Goal: Task Accomplishment & Management: Complete application form

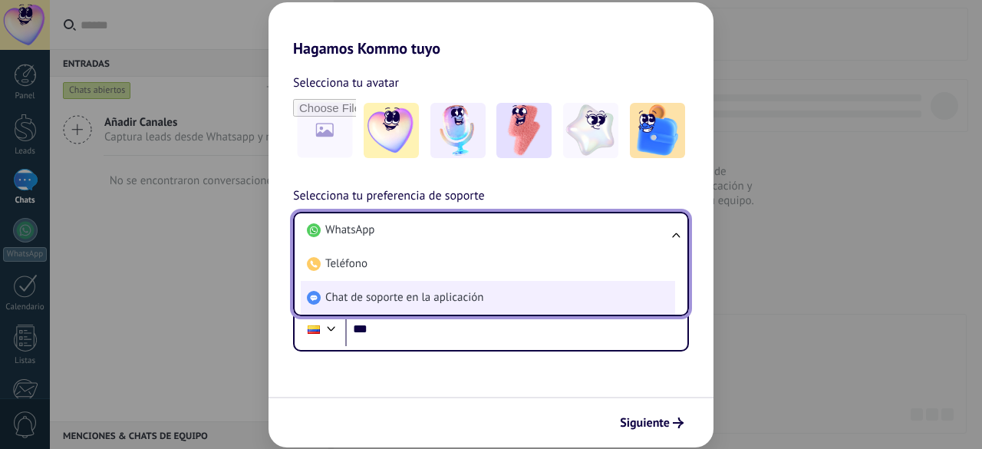
click at [449, 290] on span "Chat de soporte en la aplicación" at bounding box center [404, 297] width 158 height 15
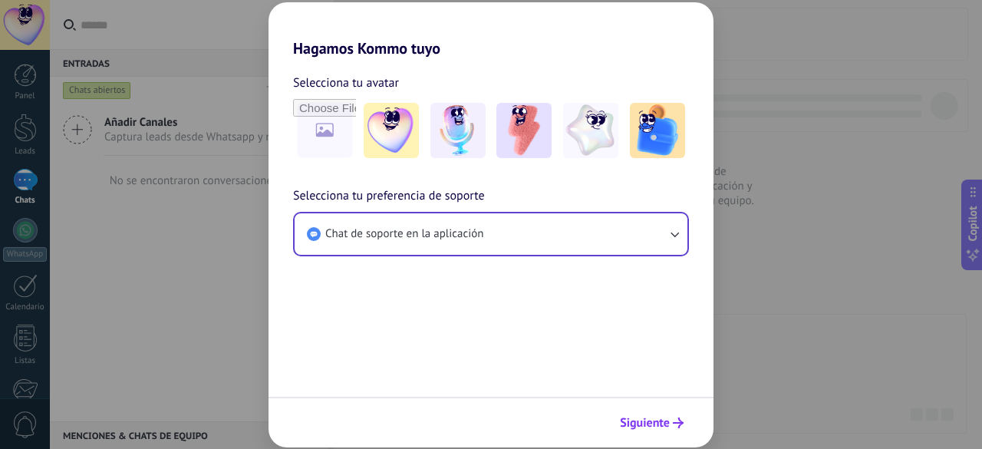
click at [658, 426] on span "Siguiente" at bounding box center [645, 422] width 50 height 11
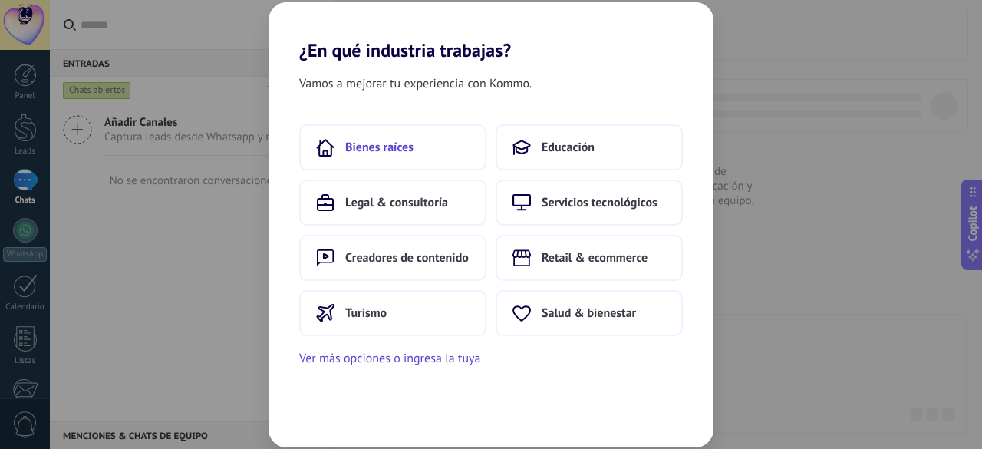
click at [425, 156] on button "Bienes raíces" at bounding box center [392, 147] width 187 height 46
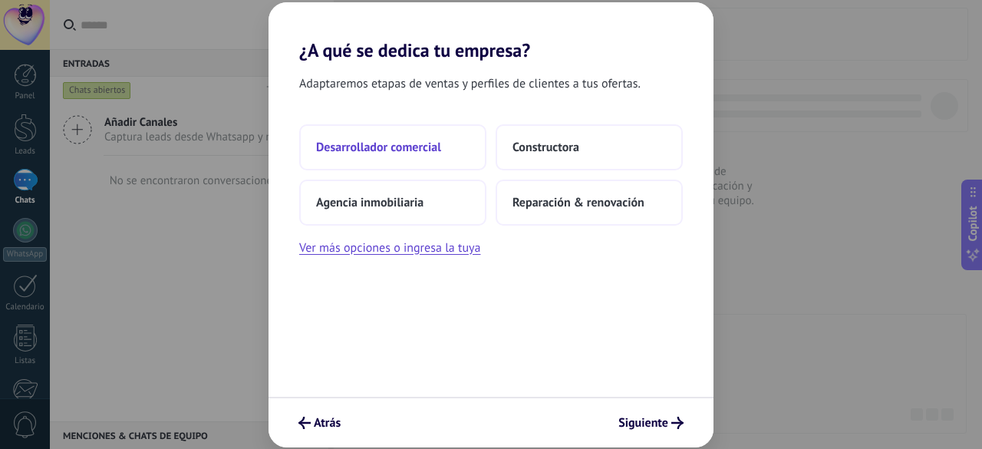
click at [423, 159] on button "Desarrollador comercial" at bounding box center [392, 147] width 187 height 46
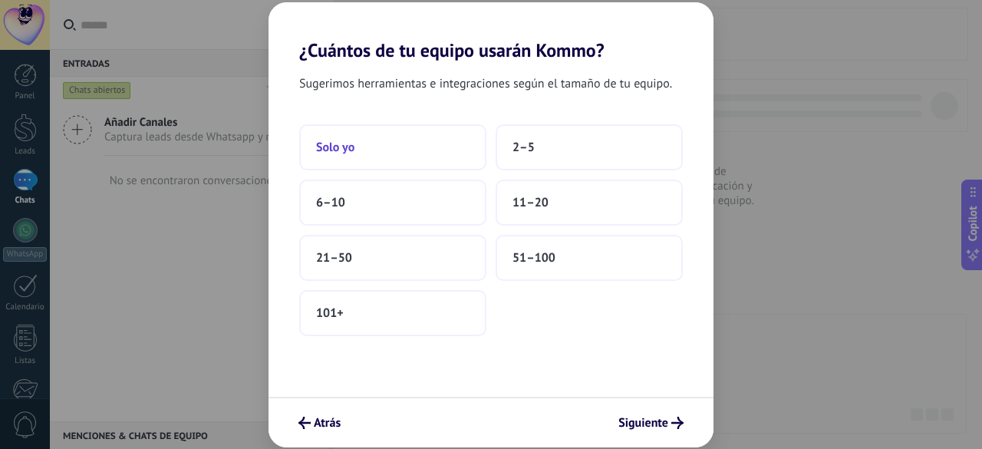
click at [422, 163] on button "Solo yo" at bounding box center [392, 147] width 187 height 46
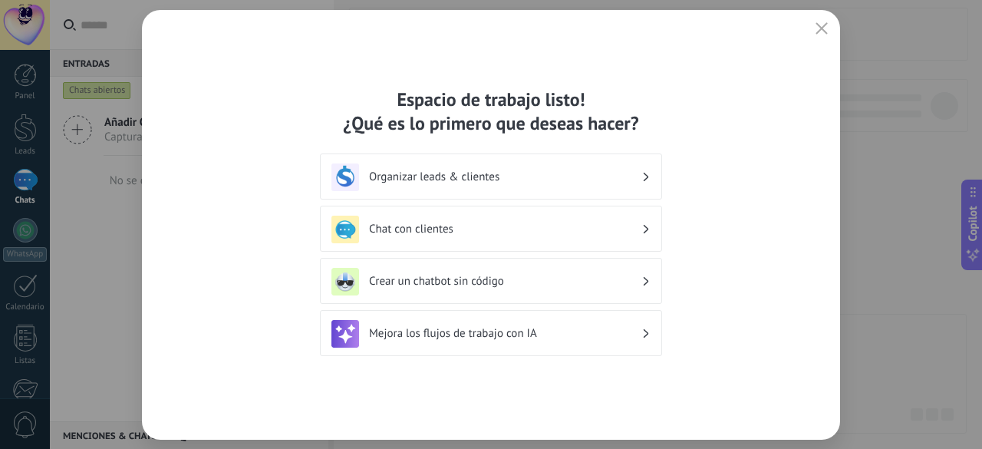
click at [833, 27] on div "Espacio de trabajo listo! ¿Qué es lo primero que deseas hacer? Organizar leads …" at bounding box center [491, 224] width 698 height 429
click at [831, 29] on button "button" at bounding box center [821, 28] width 20 height 21
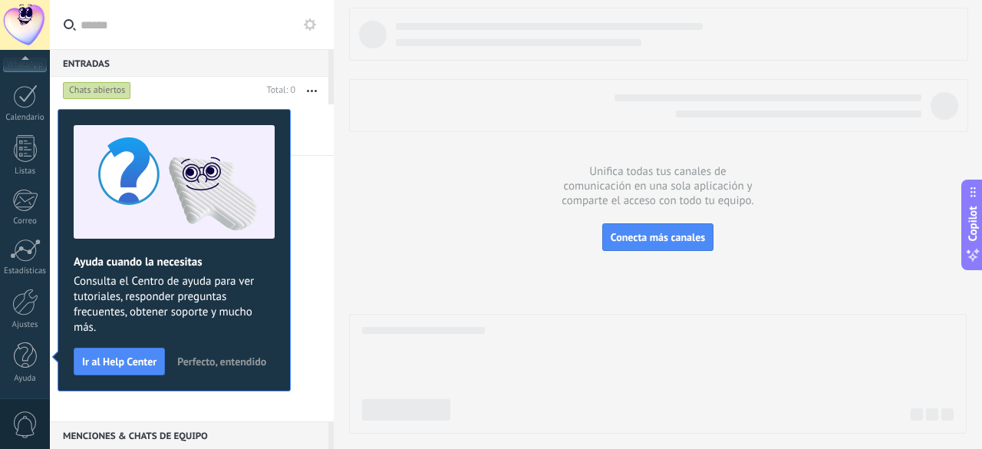
click at [202, 350] on button "Perfecto, entendido" at bounding box center [221, 361] width 103 height 23
